Goal: Transaction & Acquisition: Purchase product/service

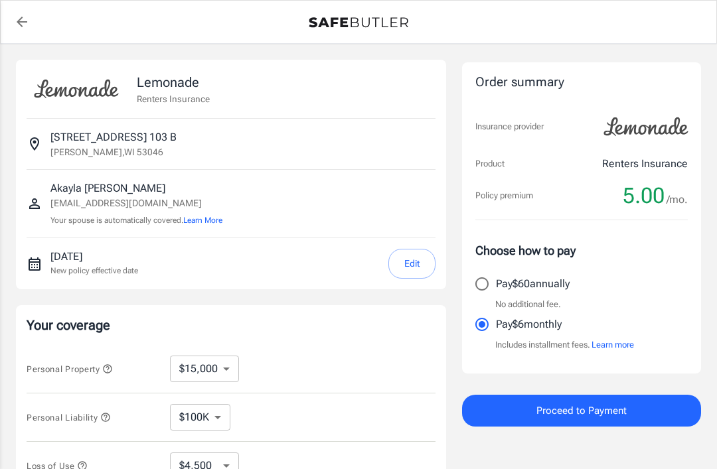
select select "15000"
select select "500"
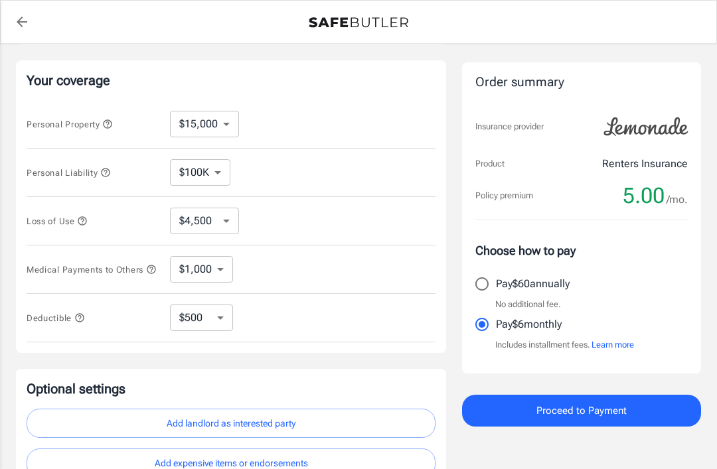
scroll to position [253, 0]
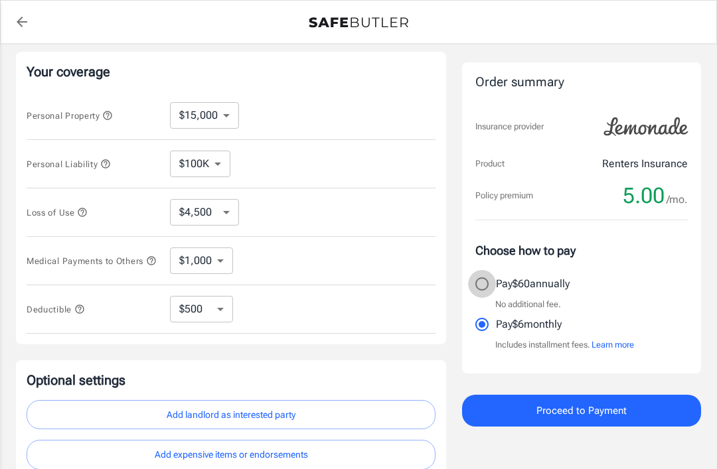
click at [476, 289] on input "Pay $60 annually" at bounding box center [482, 284] width 28 height 28
radio input "true"
click at [651, 417] on button "Proceed to Payment" at bounding box center [581, 411] width 239 height 32
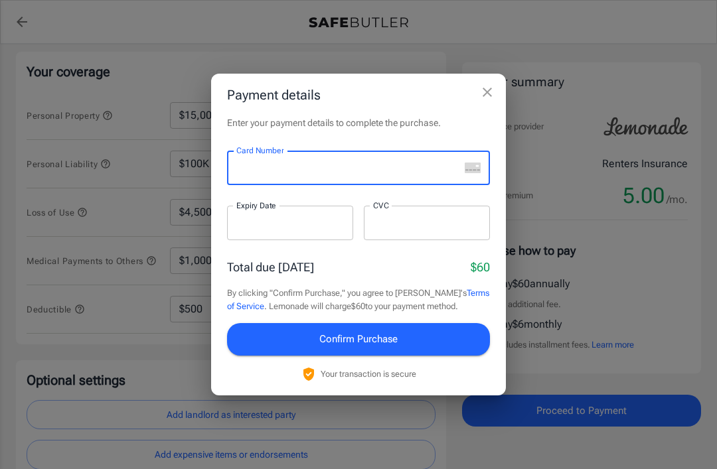
scroll to position [253, 0]
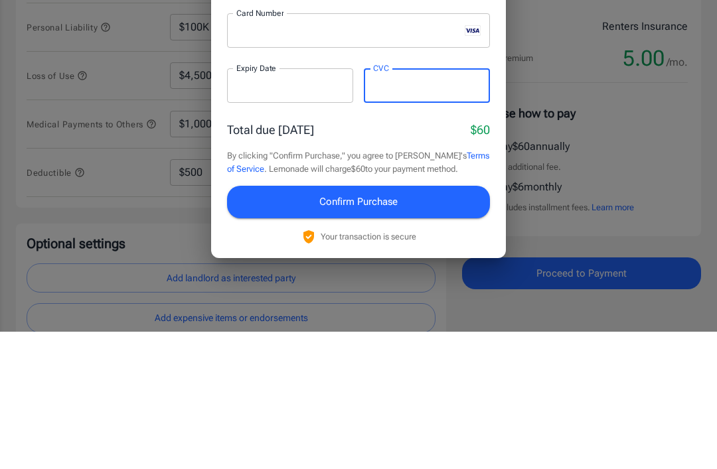
click at [435, 323] on button "Confirm Purchase" at bounding box center [358, 339] width 263 height 32
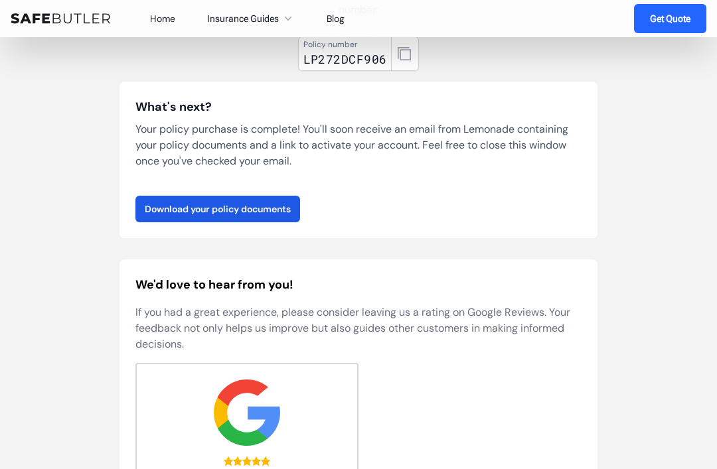
scroll to position [175, 0]
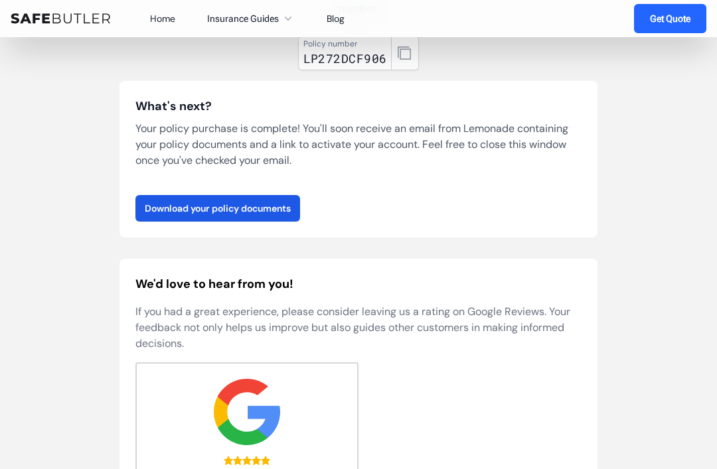
click at [257, 213] on link "Download your policy documents" at bounding box center [217, 208] width 165 height 27
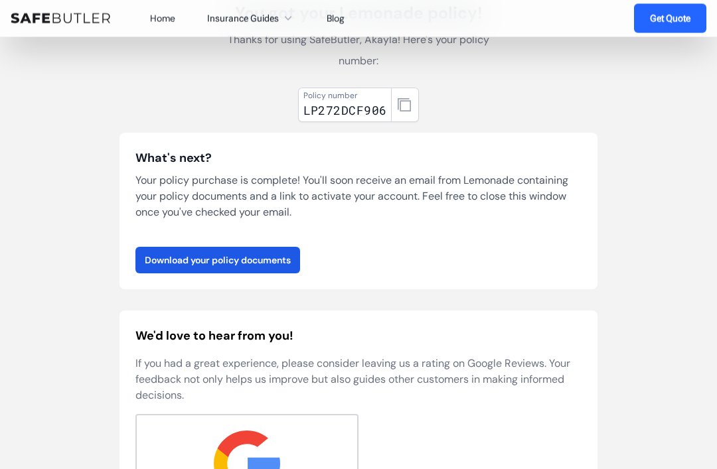
scroll to position [122, 0]
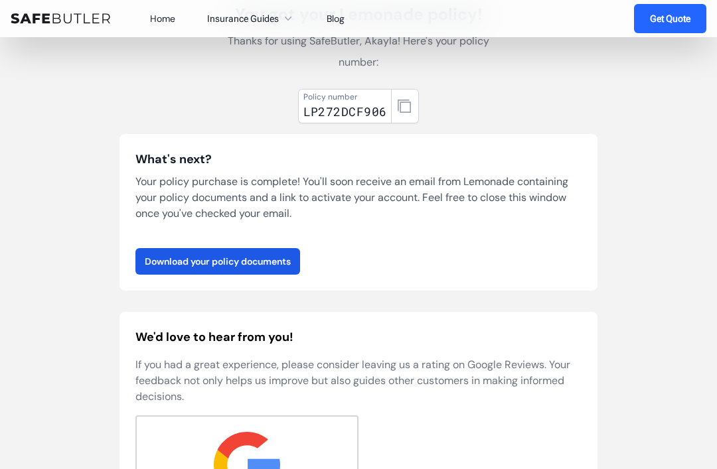
click at [287, 272] on link "Download your policy documents" at bounding box center [217, 261] width 165 height 27
click at [400, 102] on icon "button" at bounding box center [404, 106] width 13 height 13
